Goal: Navigation & Orientation: Find specific page/section

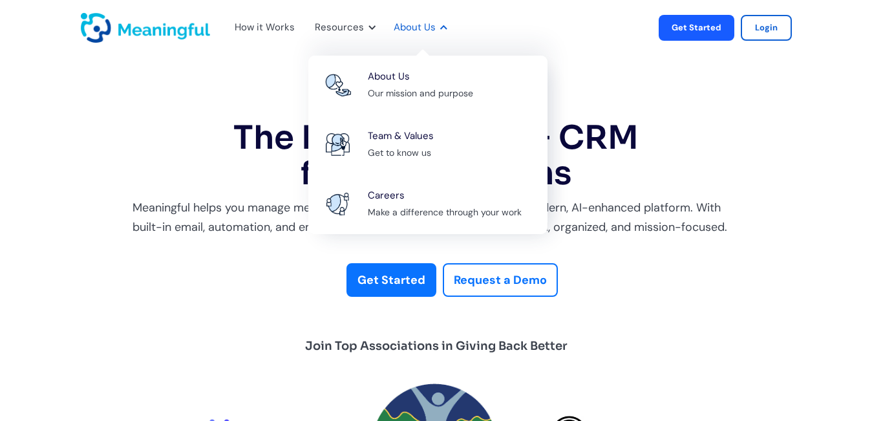
click at [410, 28] on div "About Us" at bounding box center [415, 27] width 42 height 17
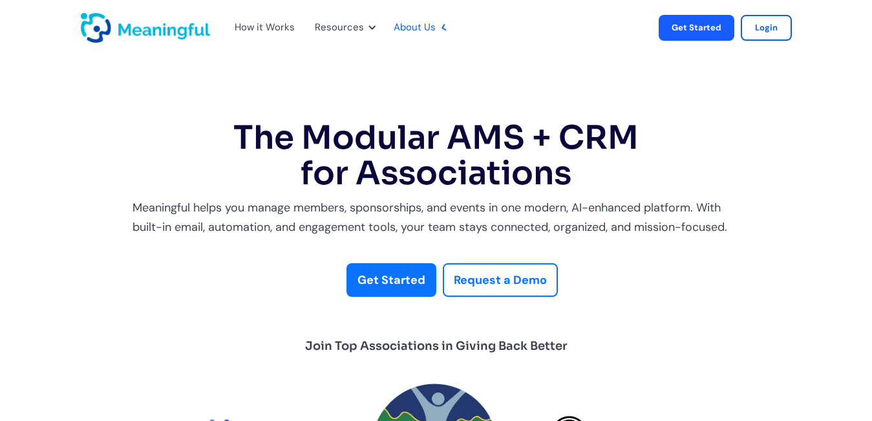
click at [410, 28] on div "About Us" at bounding box center [415, 27] width 42 height 17
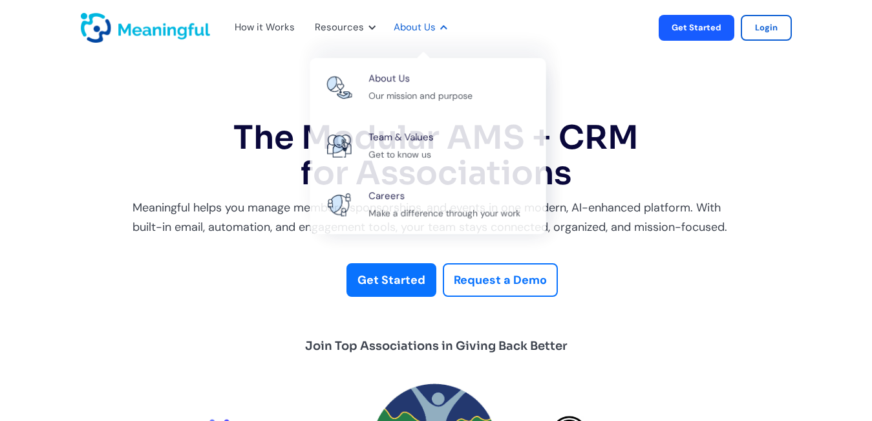
click at [410, 28] on div "About Us" at bounding box center [415, 27] width 42 height 17
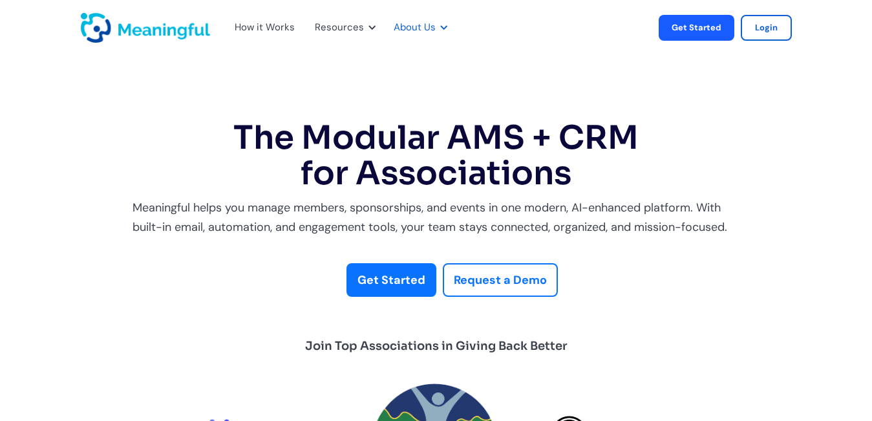
click at [423, 31] on div "About Us" at bounding box center [415, 27] width 42 height 17
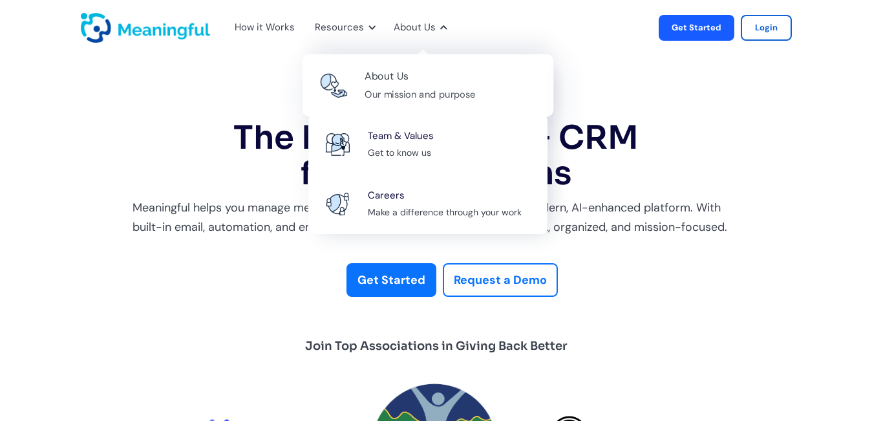
click at [383, 80] on div "About Us" at bounding box center [387, 76] width 44 height 17
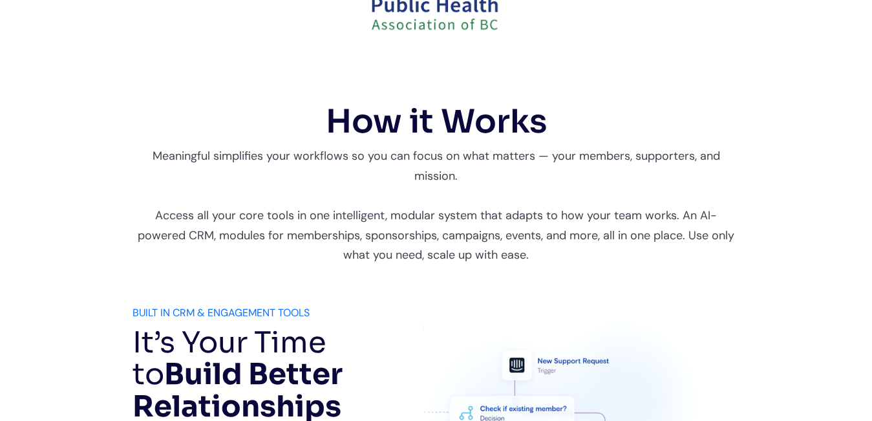
scroll to position [517, 0]
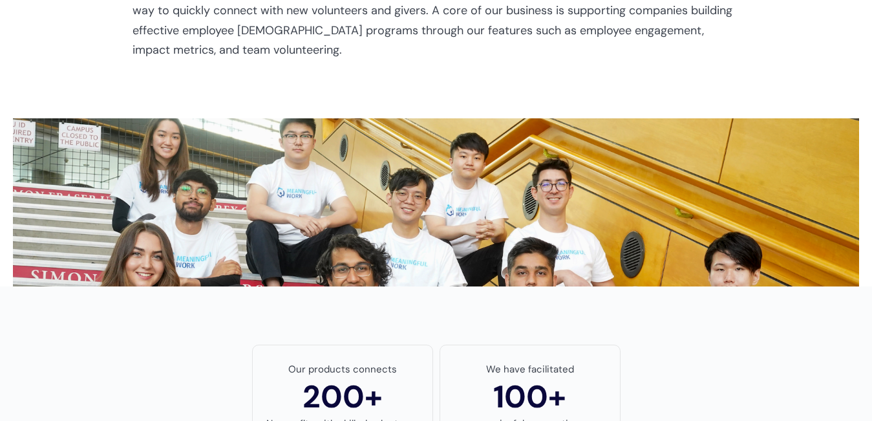
scroll to position [647, 0]
